Goal: Book appointment/travel/reservation: Book appointment/travel/reservation

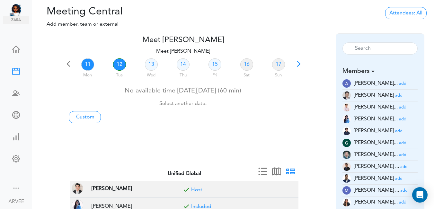
click at [115, 64] on link "12" at bounding box center [119, 65] width 13 height 12
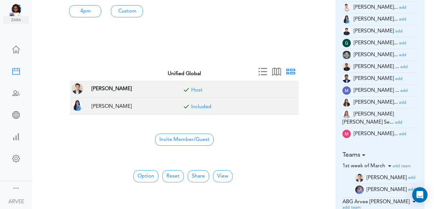
scroll to position [101, 0]
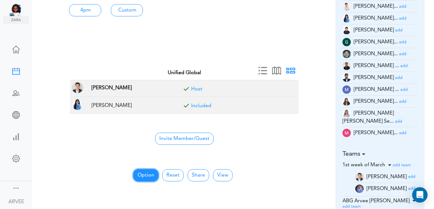
click at [141, 174] on button "Option" at bounding box center [145, 175] width 25 height 12
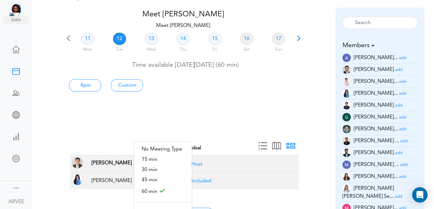
scroll to position [0, 0]
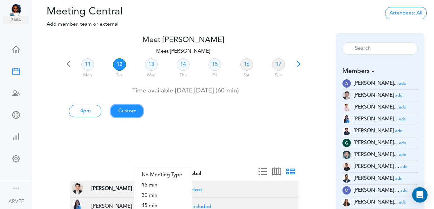
click at [101, 111] on link "Custom" at bounding box center [85, 111] width 32 height 12
type input "Meet [PERSON_NAME]"
type input "[URL][DOMAIN_NAME][SECURITY_DATA]"
type input "[DATE]T16:00"
type input "[DATE]T17:00"
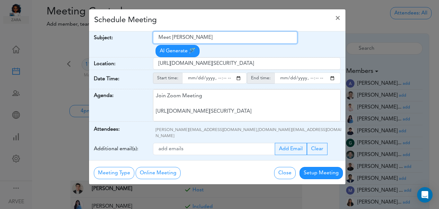
drag, startPoint x: 157, startPoint y: 37, endPoint x: 206, endPoint y: 38, distance: 48.6
click at [225, 41] on input "Meet [PERSON_NAME]" at bounding box center [225, 38] width 144 height 12
paste input "[Internal Call] IndusIntel QSBS Discussion"
type input "[Internal Call] IndusIntel QSBS Discussion"
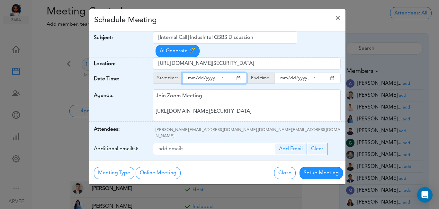
click at [238, 73] on input "starttime" at bounding box center [214, 78] width 65 height 11
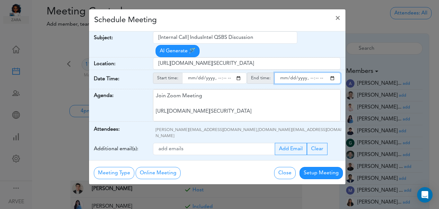
type input "[DATE]T19:00"
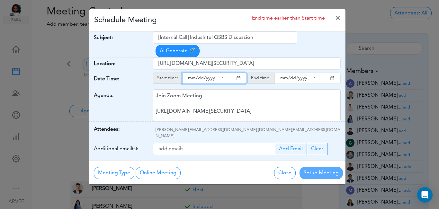
click at [333, 73] on input "endtime" at bounding box center [308, 78] width 66 height 11
type input "[DATE]T20:00"
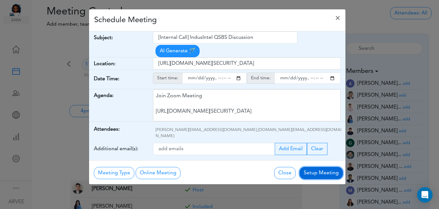
click at [318, 167] on button "Setup Meeting" at bounding box center [321, 173] width 43 height 12
